Goal: Transaction & Acquisition: Obtain resource

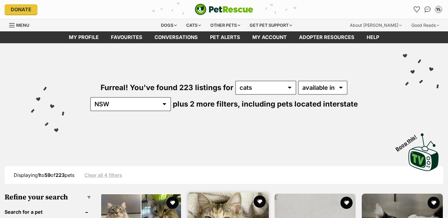
scroll to position [134, 0]
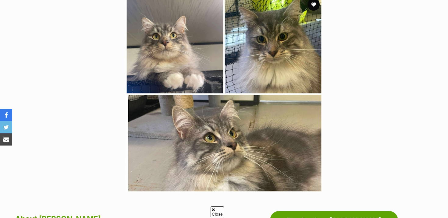
scroll to position [125, 0]
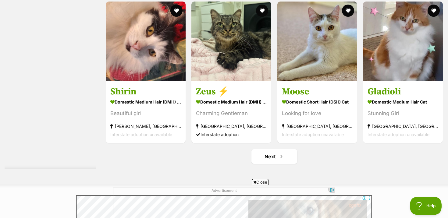
scroll to position [3173, 0]
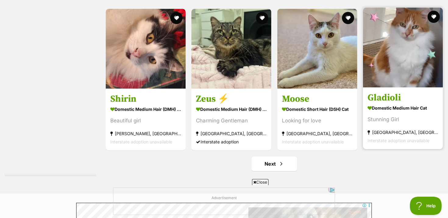
click at [399, 99] on h3 "Gladioli" at bounding box center [402, 98] width 71 height 12
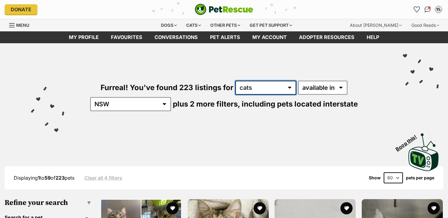
click at [260, 84] on select "any type of pet cats other pets" at bounding box center [265, 88] width 61 height 14
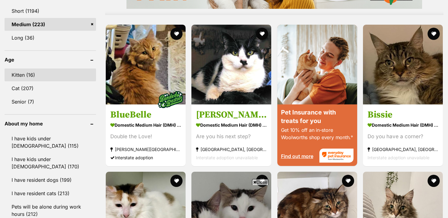
click at [54, 70] on link "Kitten (16)" at bounding box center [50, 75] width 91 height 13
